Goal: Find specific page/section: Find specific page/section

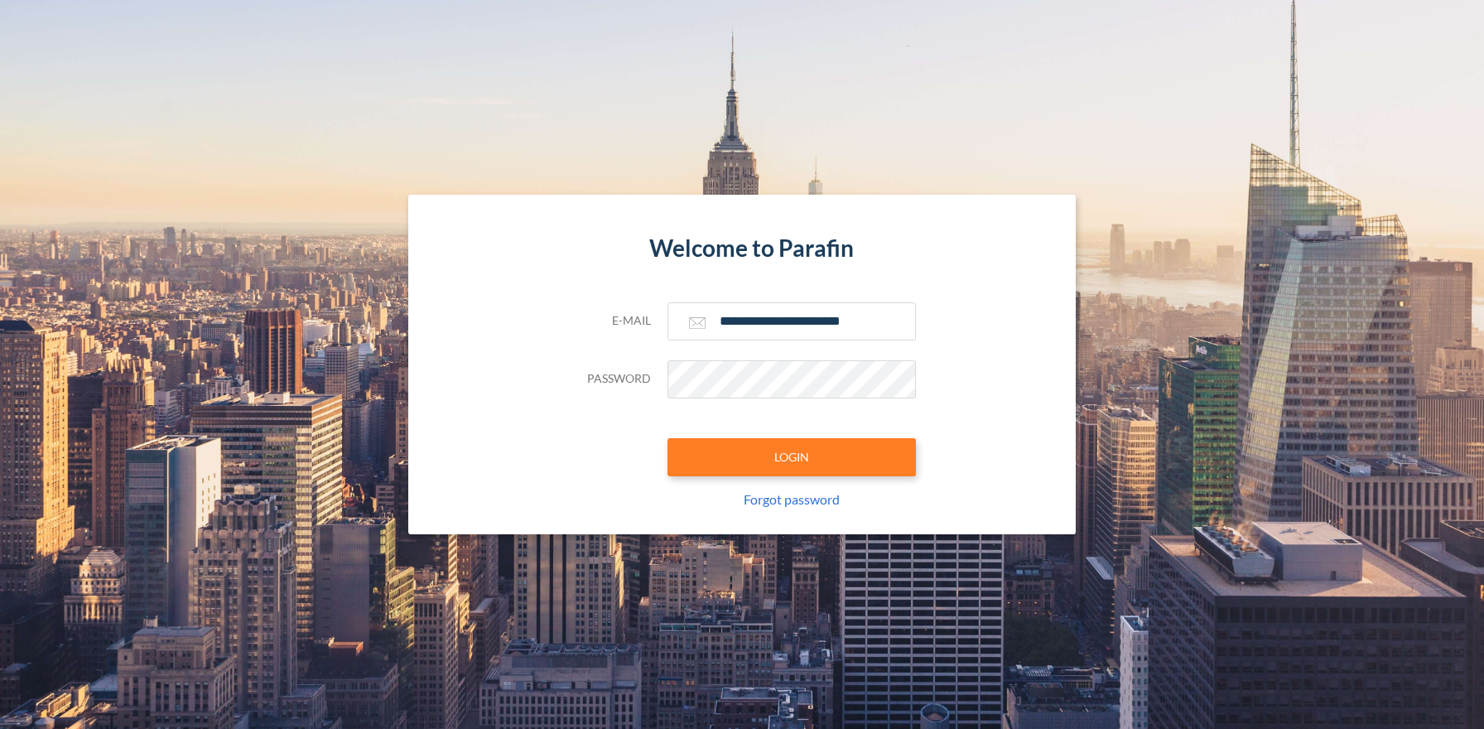
type input "**********"
click at [791, 456] on button "LOGIN" at bounding box center [791, 457] width 248 height 38
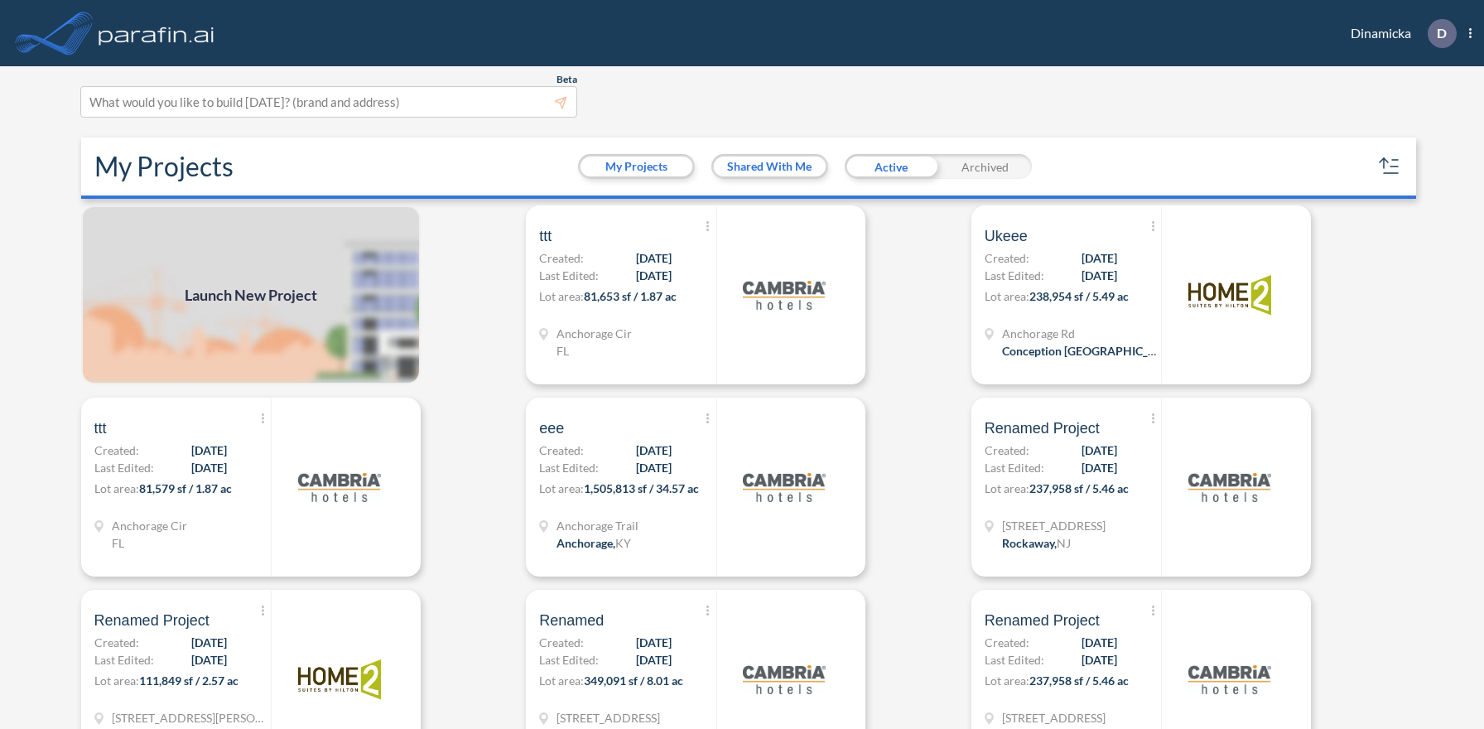
scroll to position [4, 0]
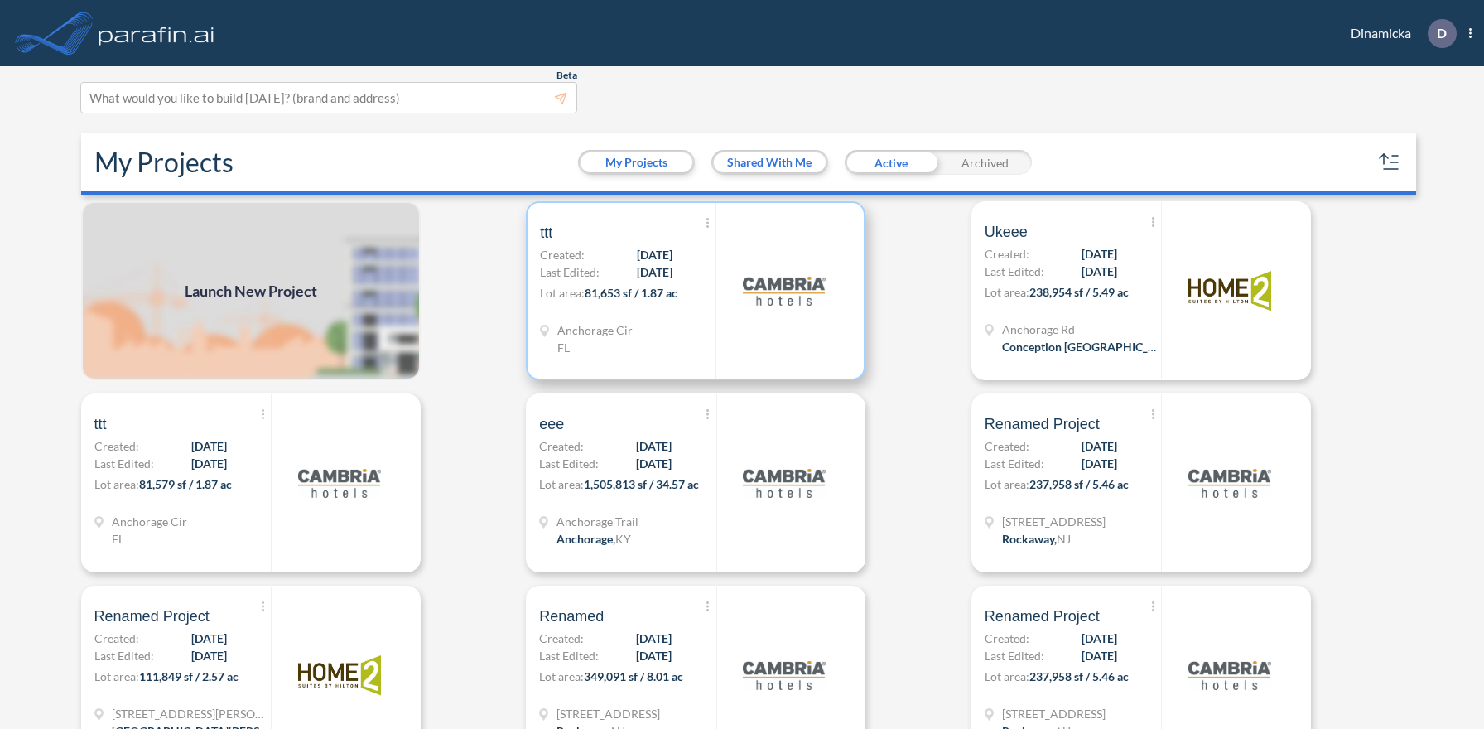
click at [695, 290] on p "Lot area: 81,653 sf / 1.87 ac" at bounding box center [628, 296] width 176 height 24
